Goal: Find specific page/section: Find specific page/section

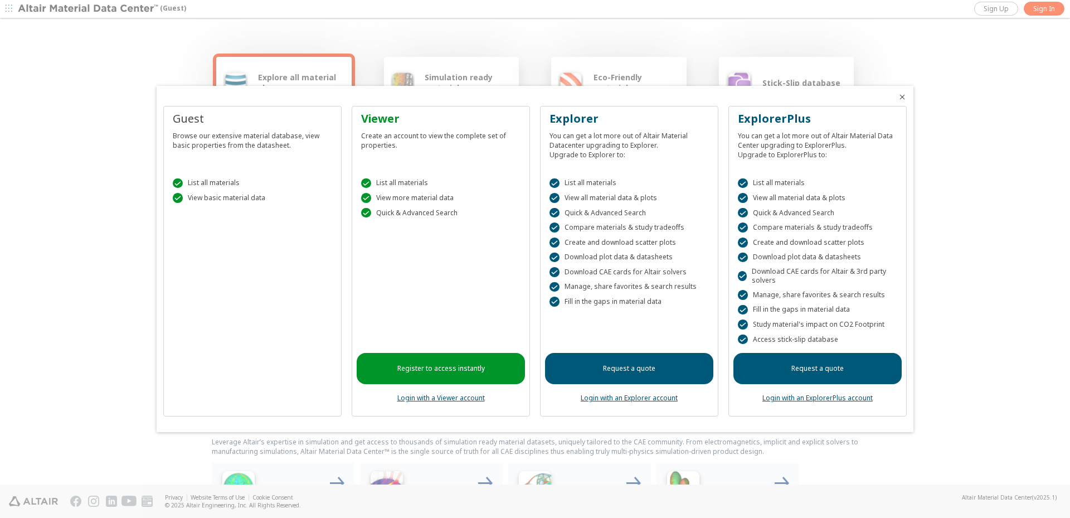
click at [81, 206] on div at bounding box center [535, 259] width 1070 height 518
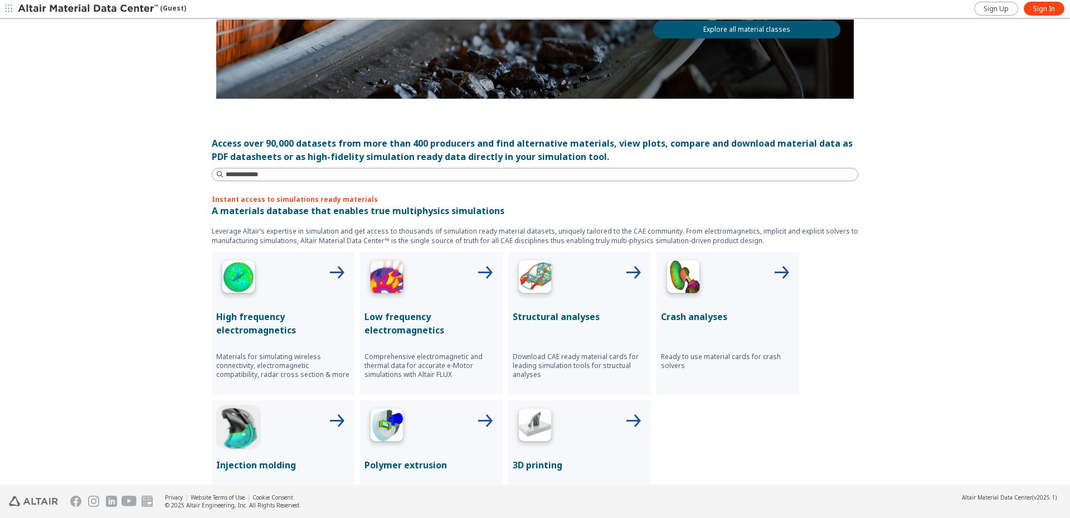
scroll to position [390, 0]
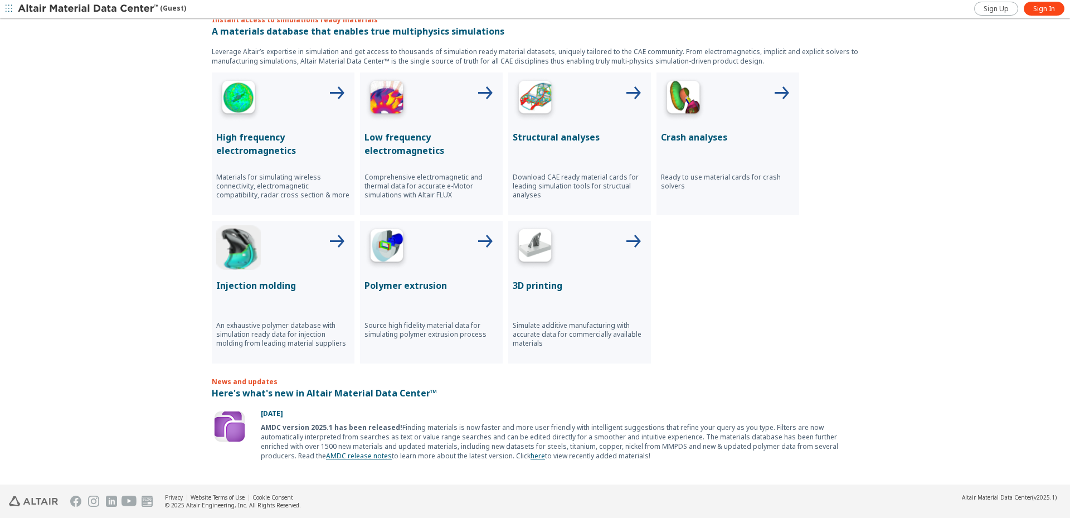
click at [528, 252] on img at bounding box center [535, 247] width 45 height 45
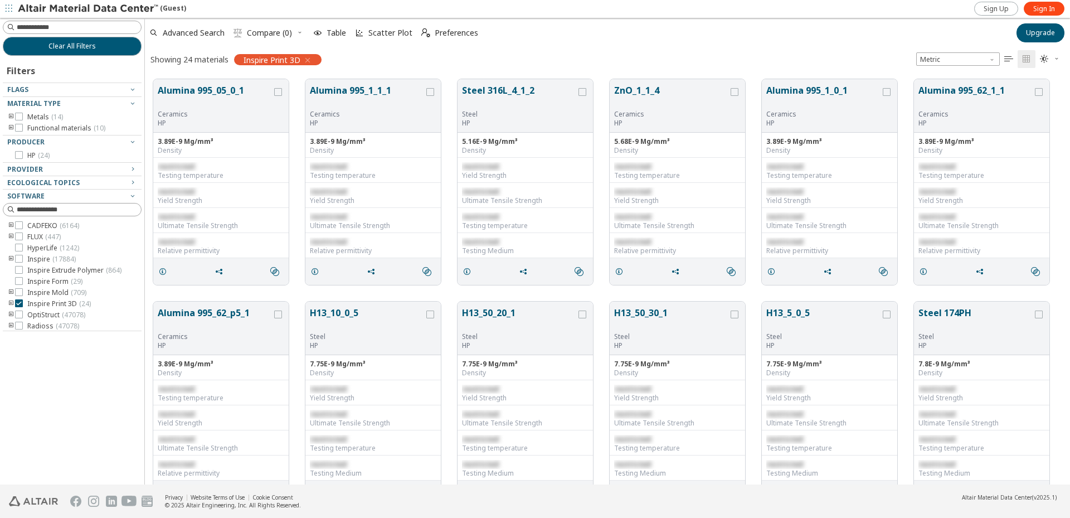
scroll to position [91, 0]
click at [20, 244] on icon at bounding box center [19, 245] width 8 height 8
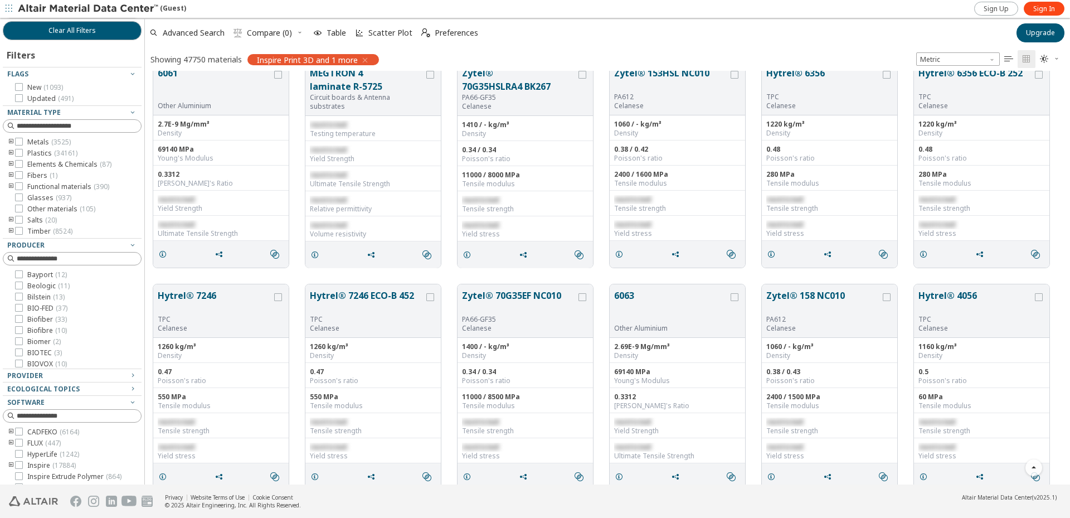
scroll to position [502, 0]
